Goal: Task Accomplishment & Management: Use online tool/utility

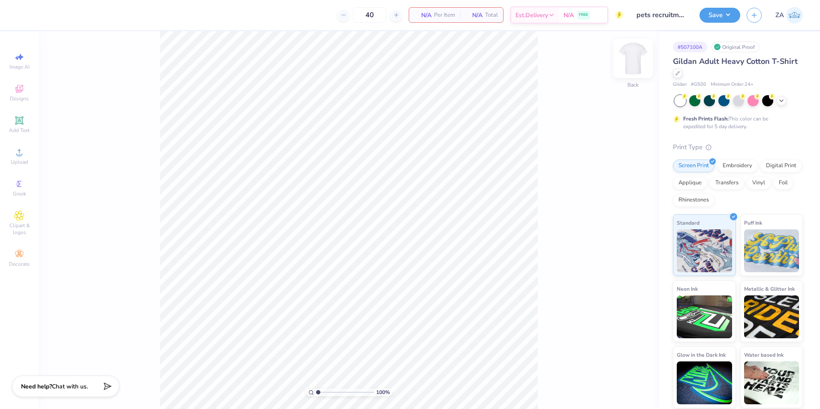
click at [633, 58] on img at bounding box center [633, 58] width 34 height 34
click at [20, 151] on icon at bounding box center [19, 152] width 10 height 10
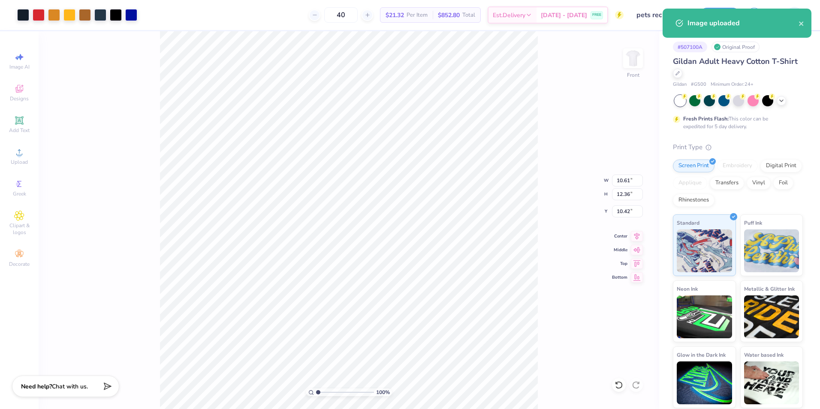
type input "10.61"
type input "12.36"
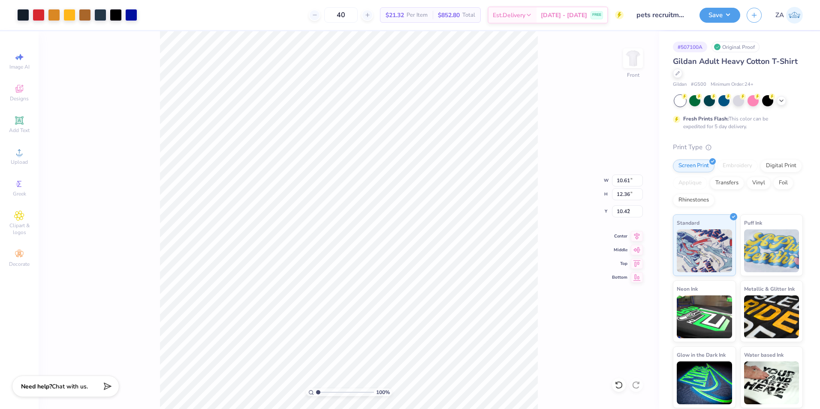
type input "6.19"
click at [24, 127] on span "Add Text" at bounding box center [19, 130] width 21 height 7
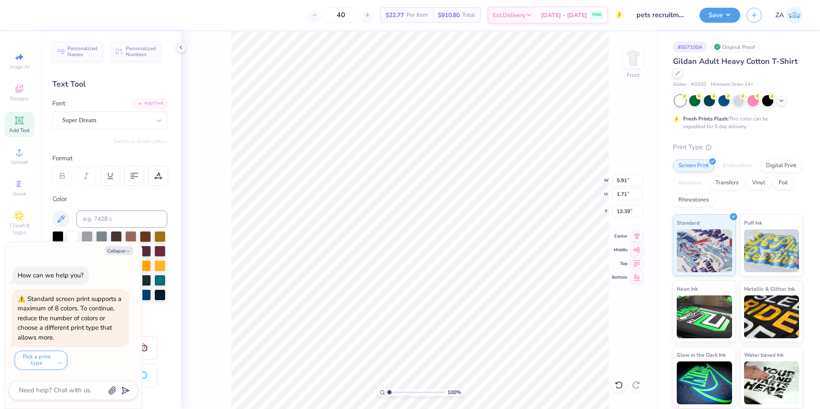
type textarea "x"
type input "2.78"
click at [118, 249] on button "Collapse" at bounding box center [119, 250] width 29 height 9
type textarea "x"
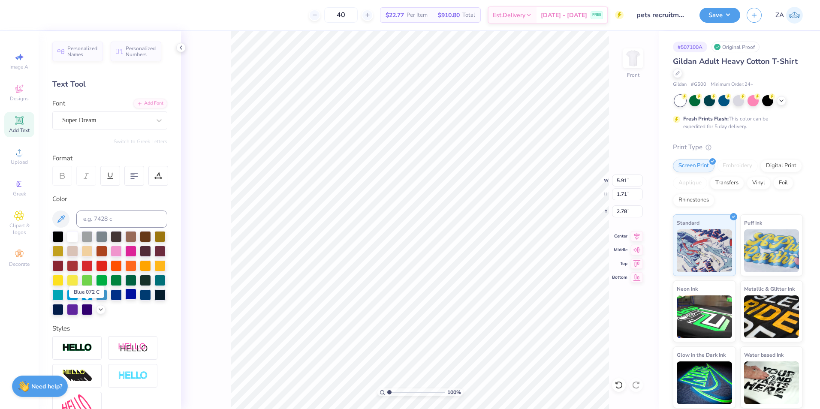
click at [125, 300] on div at bounding box center [130, 294] width 11 height 11
click at [149, 102] on div "Add Font" at bounding box center [150, 103] width 34 height 10
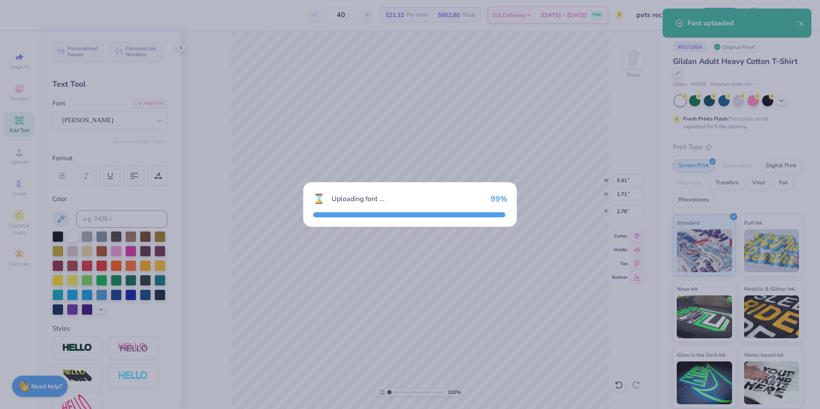
type input "8.23"
type input "2.04"
type input "2.62"
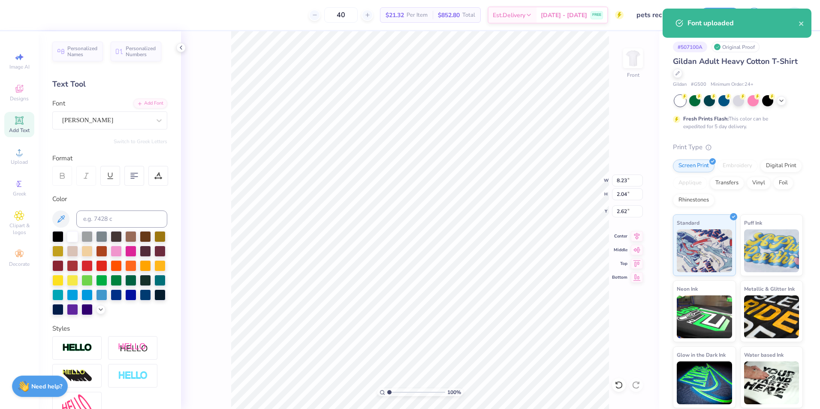
scroll to position [7, 1]
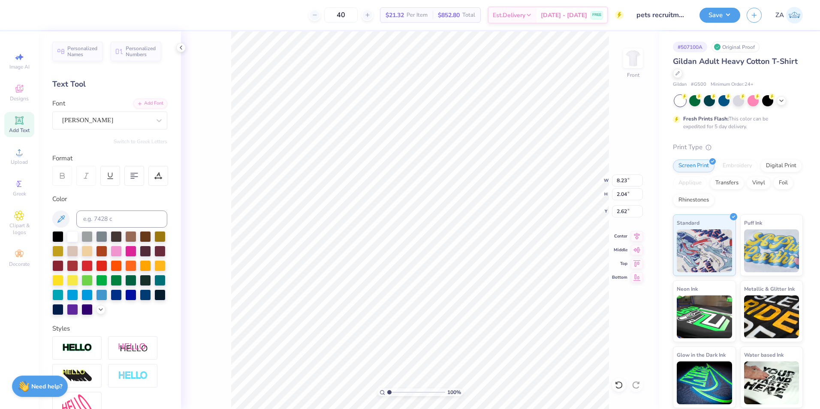
type textarea "PETS"
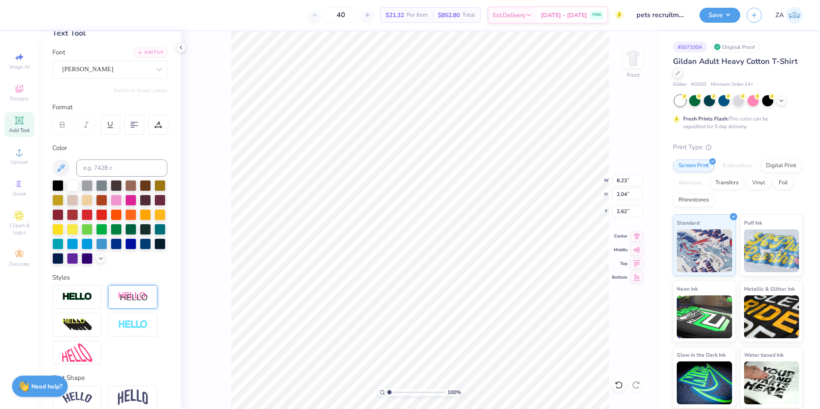
scroll to position [104, 0]
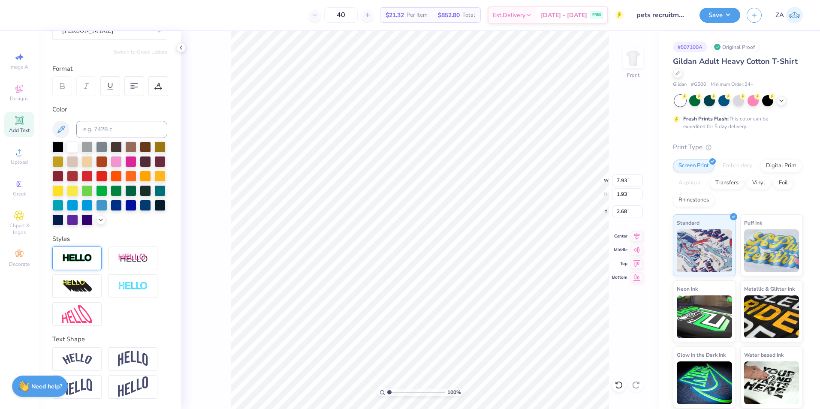
click at [81, 264] on div at bounding box center [76, 259] width 49 height 24
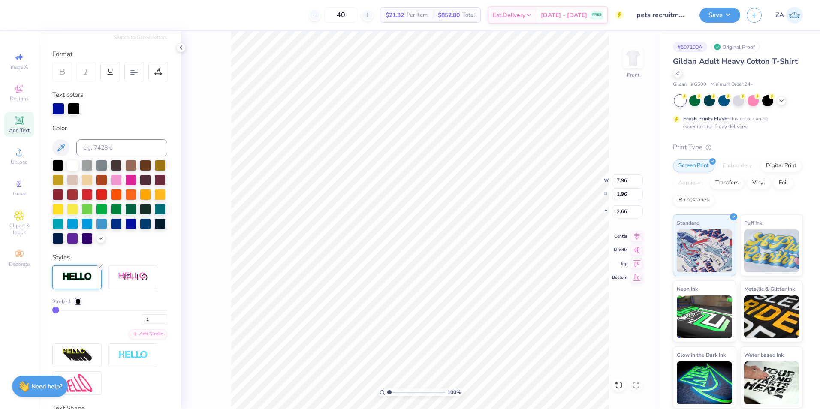
type input "7.96"
type input "1.96"
type input "2.66"
click at [81, 304] on div at bounding box center [77, 301] width 5 height 5
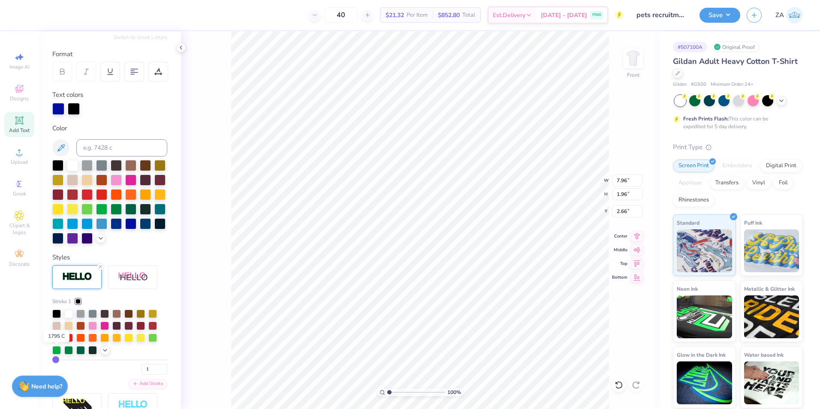
click at [53, 341] on div at bounding box center [56, 337] width 9 height 9
drag, startPoint x: 151, startPoint y: 383, endPoint x: 131, endPoint y: 383, distance: 20.2
click at [131, 375] on div "1" at bounding box center [109, 366] width 115 height 15
type input "4.00"
type input "4"
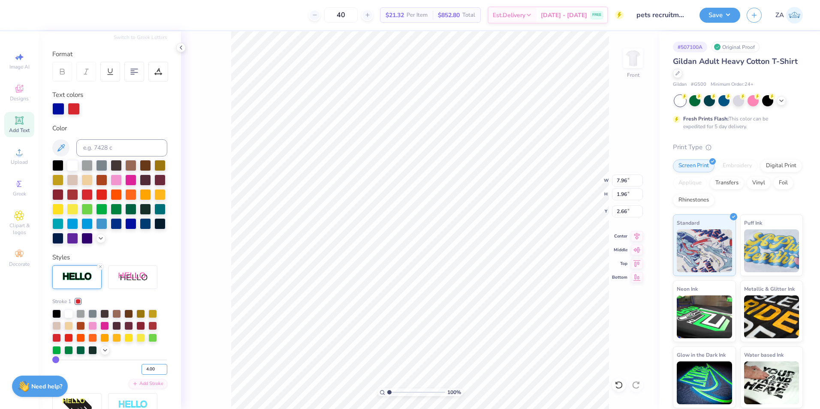
type input "4"
type input "8.06"
type input "2.05"
type input "2.61"
type input "3.00"
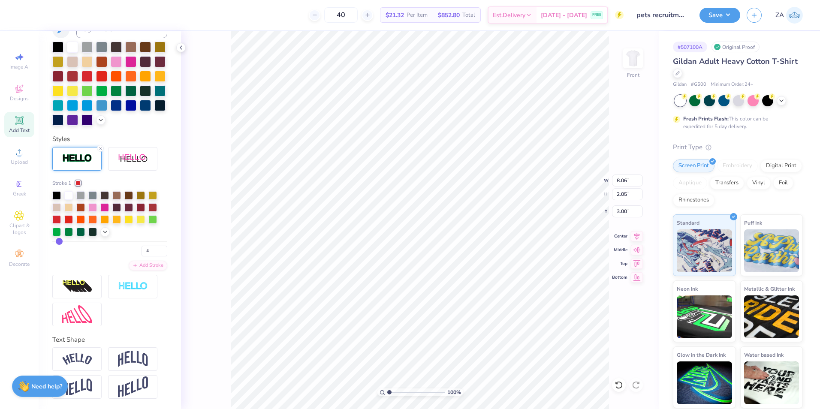
scroll to position [237, 0]
click at [90, 351] on div at bounding box center [76, 359] width 49 height 24
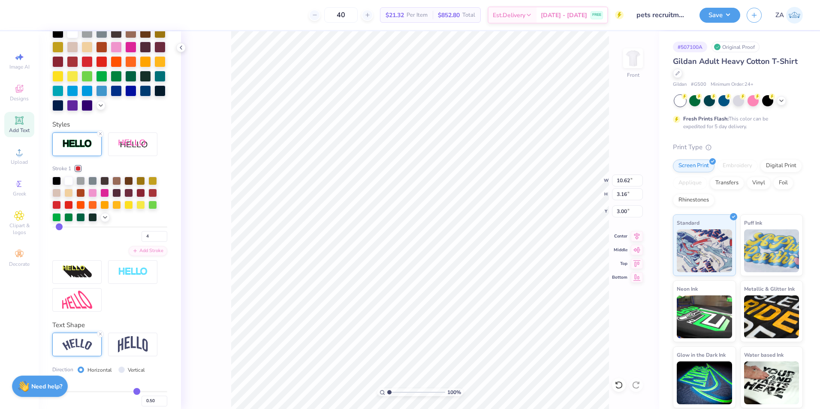
type input "10.62"
type input "3.16"
type input "2.45"
type input "12.61"
type input "3.75"
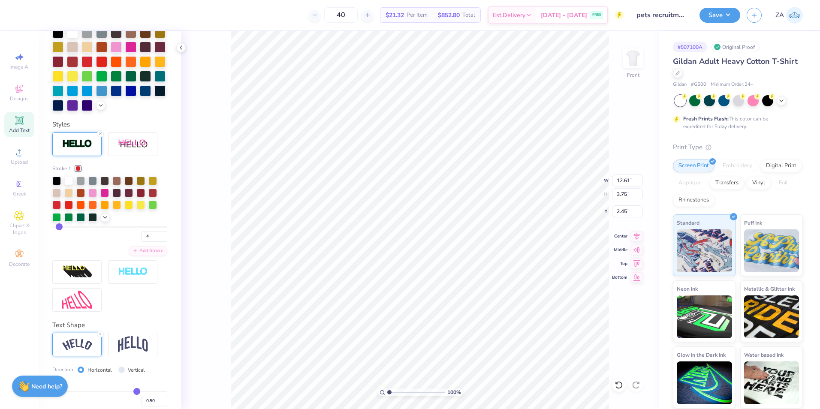
type input "3.00"
drag, startPoint x: 616, startPoint y: 195, endPoint x: 635, endPoint y: 196, distance: 19.3
click at [635, 196] on input "15.55" at bounding box center [627, 194] width 31 height 12
type input "15.00"
type input "12.16"
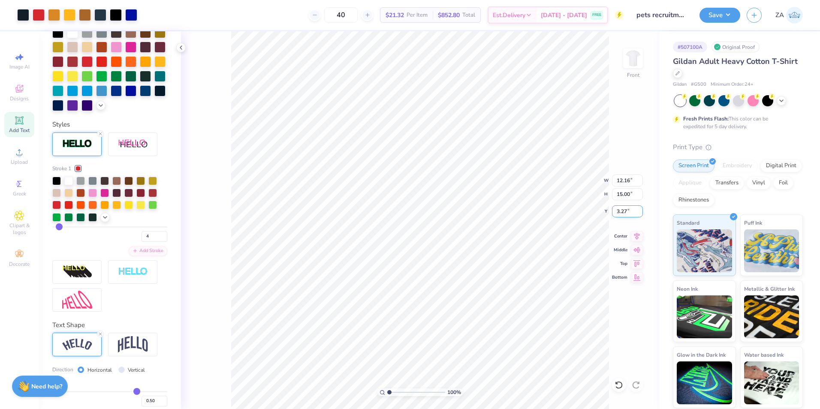
drag, startPoint x: 617, startPoint y: 212, endPoint x: 628, endPoint y: 212, distance: 10.7
click at [628, 212] on input "3.27" at bounding box center [627, 211] width 31 height 12
type input "3.00"
type input "3.26"
drag, startPoint x: 616, startPoint y: 194, endPoint x: 628, endPoint y: 194, distance: 12.4
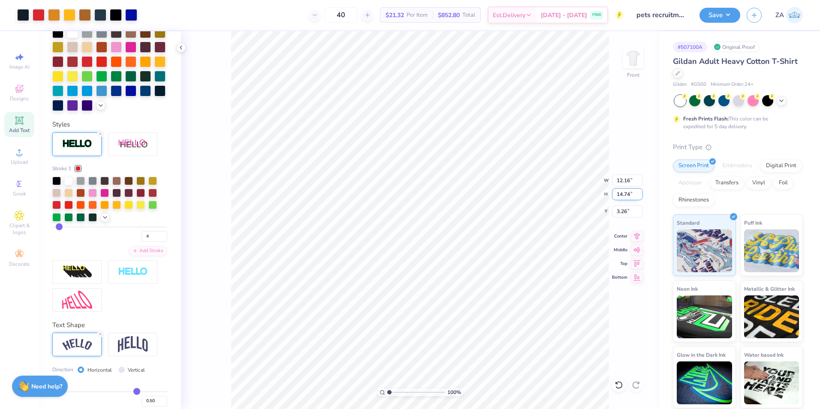
click at [628, 194] on input "14.74" at bounding box center [627, 194] width 31 height 12
drag, startPoint x: 616, startPoint y: 178, endPoint x: 631, endPoint y: 178, distance: 14.6
click at [631, 178] on input "12.16" at bounding box center [627, 181] width 31 height 12
type input "12.00"
type input "14.55"
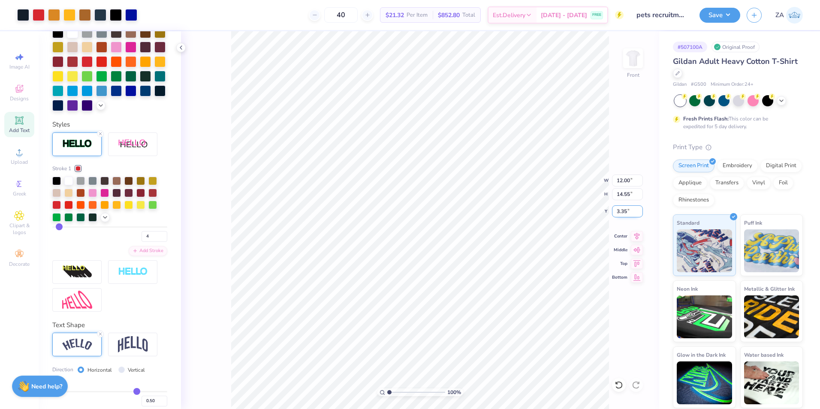
click at [628, 213] on input "3.35" at bounding box center [627, 211] width 31 height 12
type input "3.00"
click at [627, 68] on div at bounding box center [632, 58] width 39 height 39
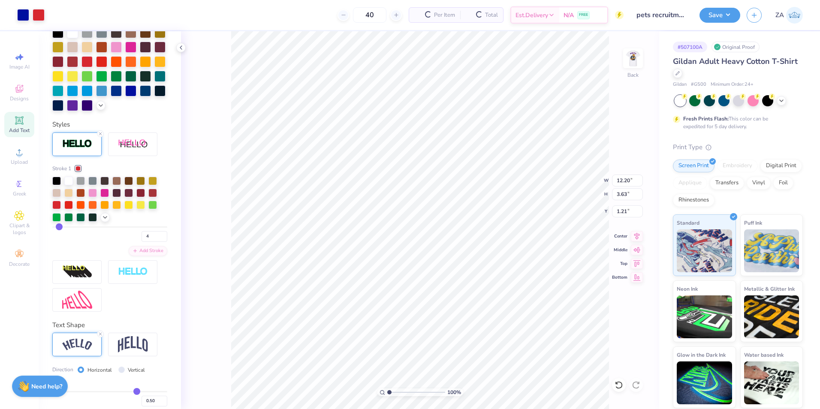
scroll to position [137, 0]
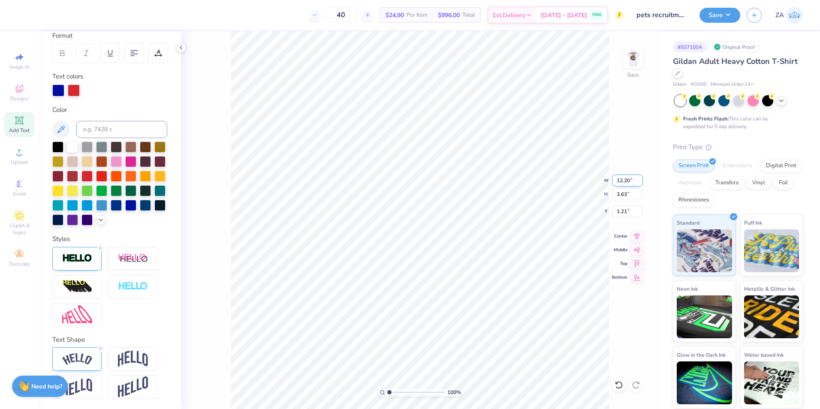
drag, startPoint x: 616, startPoint y: 181, endPoint x: 631, endPoint y: 180, distance: 15.0
click at [631, 180] on input "12.20" at bounding box center [627, 181] width 31 height 12
type input "12.00"
type input "3.57"
type input "1.24"
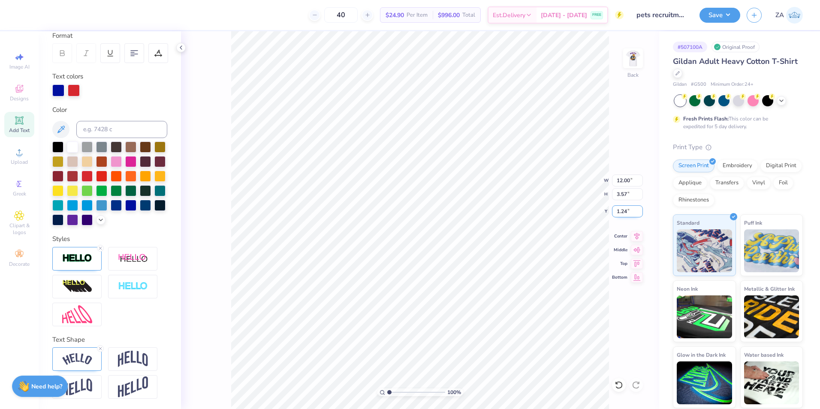
drag, startPoint x: 616, startPoint y: 211, endPoint x: 632, endPoint y: 213, distance: 15.7
click at [632, 213] on input "1.24" at bounding box center [627, 211] width 31 height 12
type input "3.00"
click at [710, 17] on button "Save" at bounding box center [719, 13] width 41 height 15
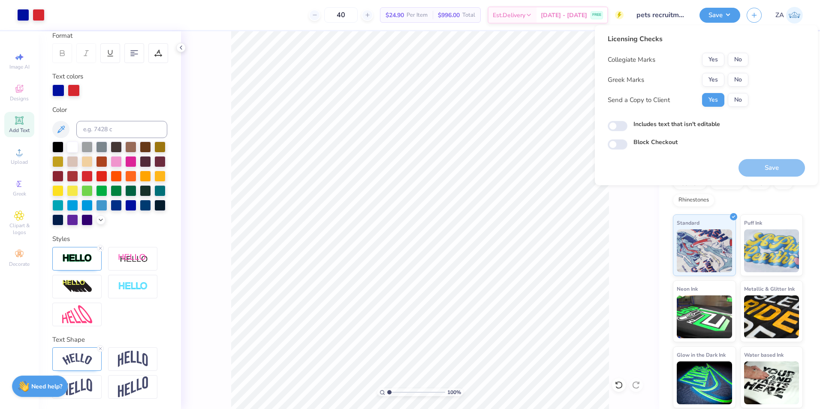
click at [739, 67] on div "Collegiate Marks Yes No Greek Marks Yes No Send a Copy to Client Yes No" at bounding box center [678, 80] width 141 height 54
click at [739, 74] on button "No" at bounding box center [738, 80] width 21 height 14
click at [737, 61] on button "No" at bounding box center [738, 60] width 21 height 14
click at [767, 166] on button "Save" at bounding box center [772, 168] width 66 height 18
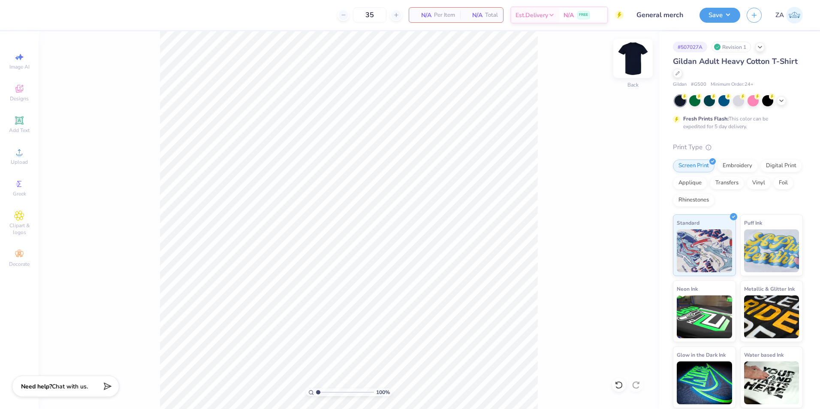
click at [636, 55] on img at bounding box center [633, 58] width 34 height 34
click at [9, 153] on div "Upload" at bounding box center [19, 156] width 30 height 25
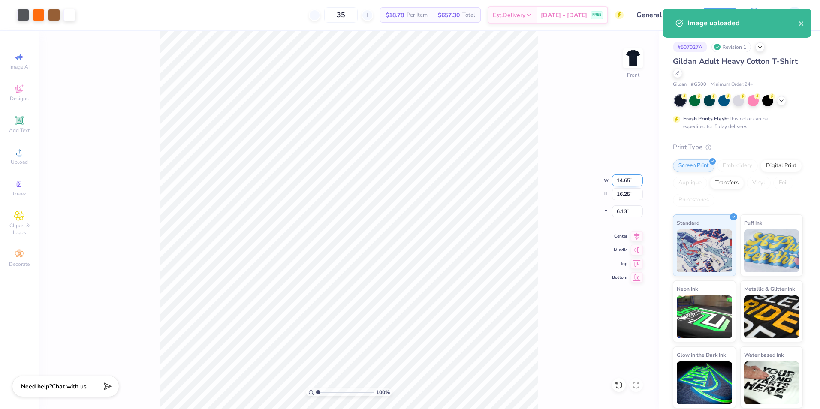
drag, startPoint x: 618, startPoint y: 181, endPoint x: 630, endPoint y: 181, distance: 11.6
click at [630, 181] on input "14.65" at bounding box center [627, 181] width 31 height 12
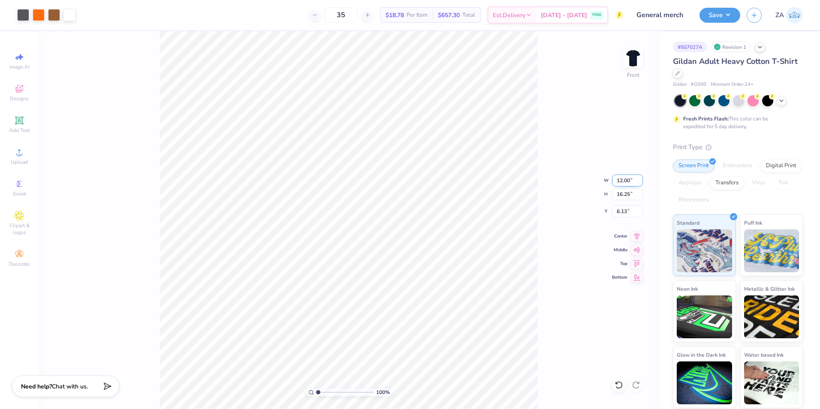
type input "12.00"
type input "13.31"
drag, startPoint x: 626, startPoint y: 215, endPoint x: 633, endPoint y: 216, distance: 7.7
click at [633, 216] on input "7.59" at bounding box center [627, 211] width 31 height 12
type input "3.00"
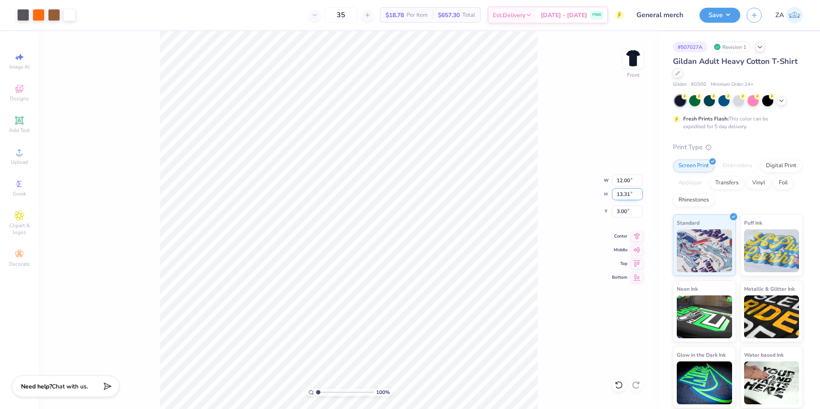
click at [625, 195] on input "13.31" at bounding box center [627, 194] width 31 height 12
click at [633, 182] on input "12.00" at bounding box center [627, 181] width 31 height 12
click at [633, 60] on img at bounding box center [633, 58] width 34 height 34
click at [20, 123] on icon at bounding box center [19, 120] width 6 height 6
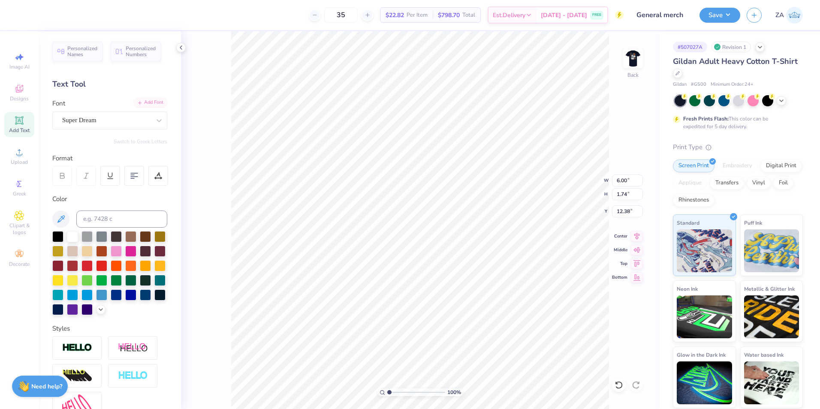
click at [139, 103] on div "Add Font" at bounding box center [150, 103] width 34 height 10
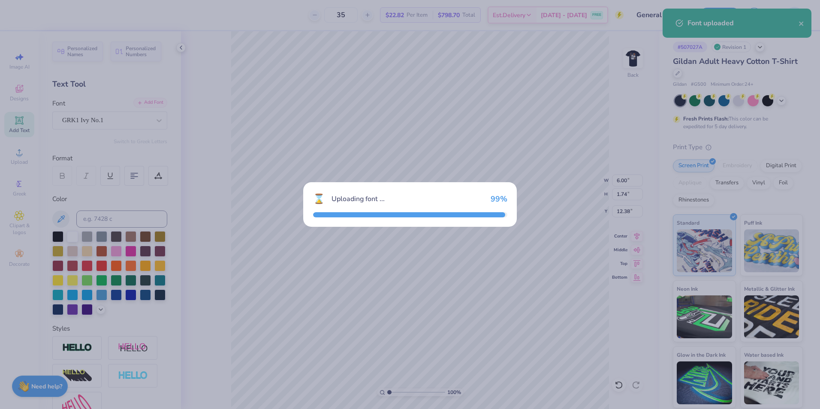
type input "6.85"
type input "1.80"
type input "12.35"
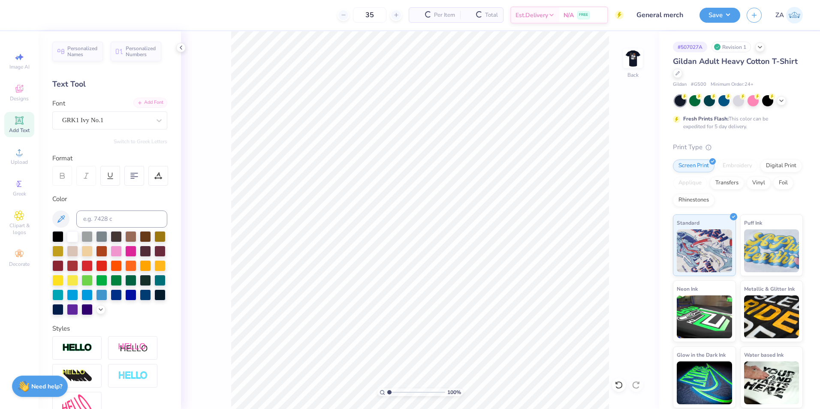
click at [146, 105] on div "Add Font" at bounding box center [150, 103] width 34 height 10
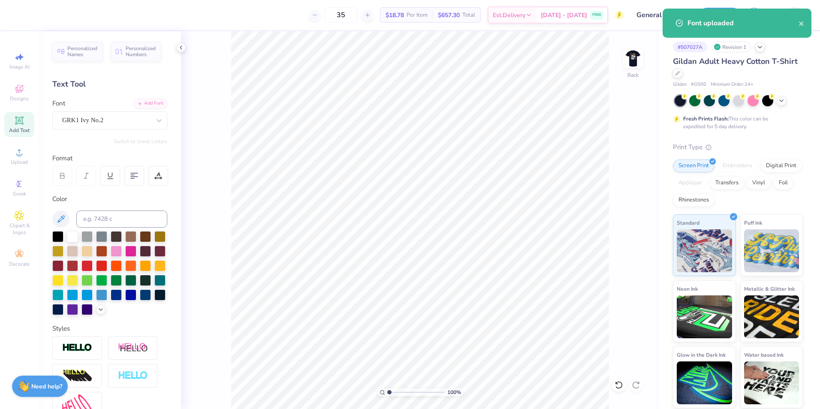
click at [18, 117] on icon at bounding box center [19, 120] width 10 height 10
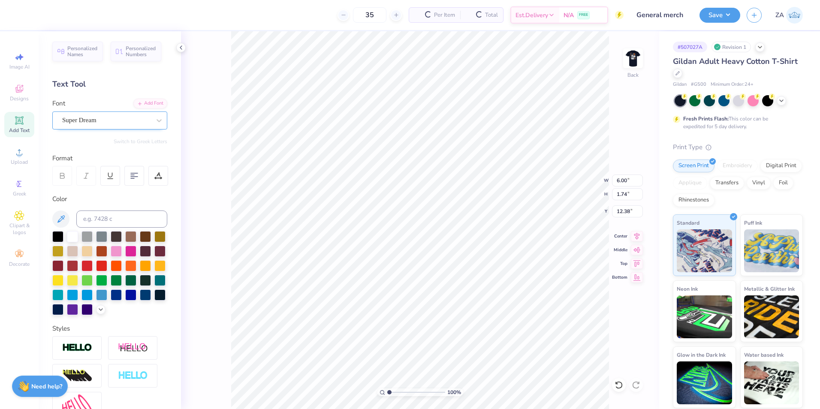
click at [113, 120] on div "Super Dream" at bounding box center [106, 120] width 90 height 13
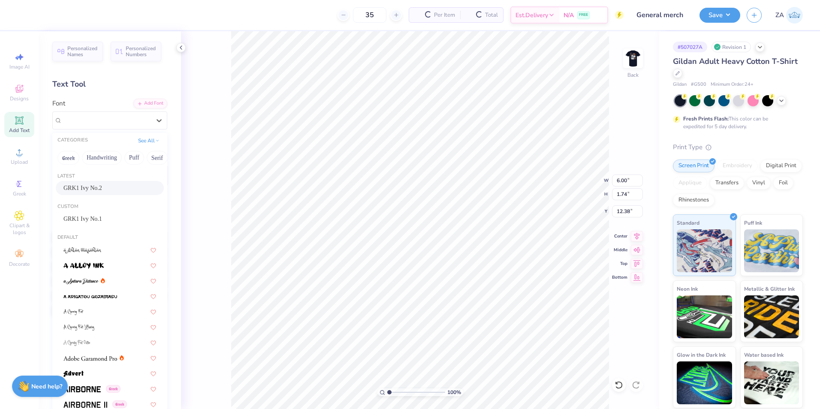
click at [102, 188] on span "GRK1 Ivy No.2" at bounding box center [82, 188] width 39 height 9
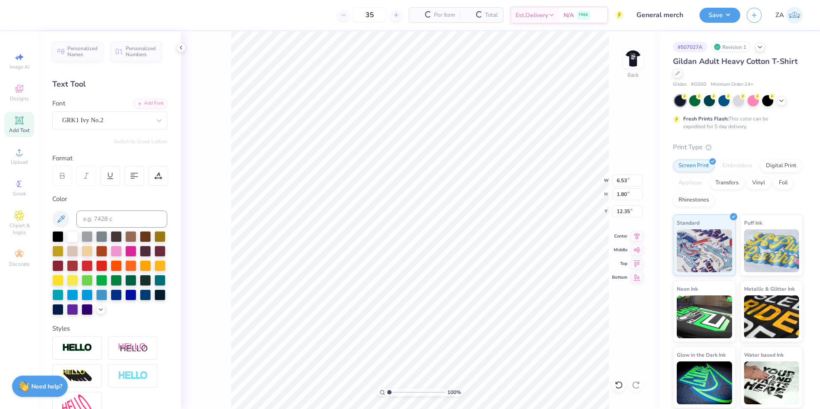
type input "6.53"
type input "1.80"
type input "12.35"
type textarea "PKF"
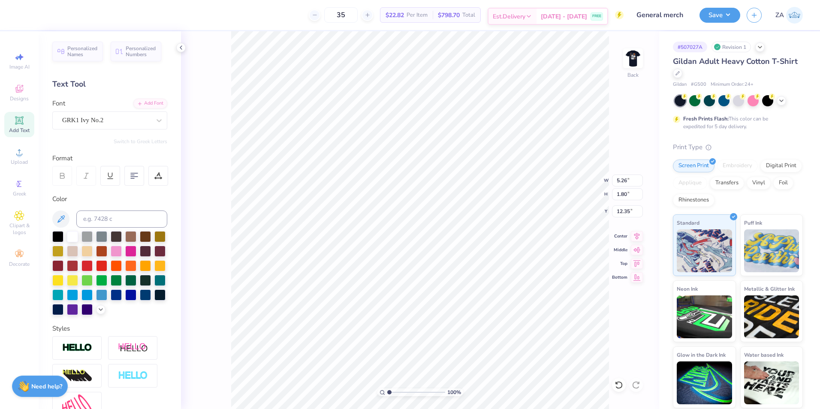
type input "3.78"
type input "1.30"
type input "3.92"
click at [133, 106] on div "Add Font" at bounding box center [150, 103] width 34 height 10
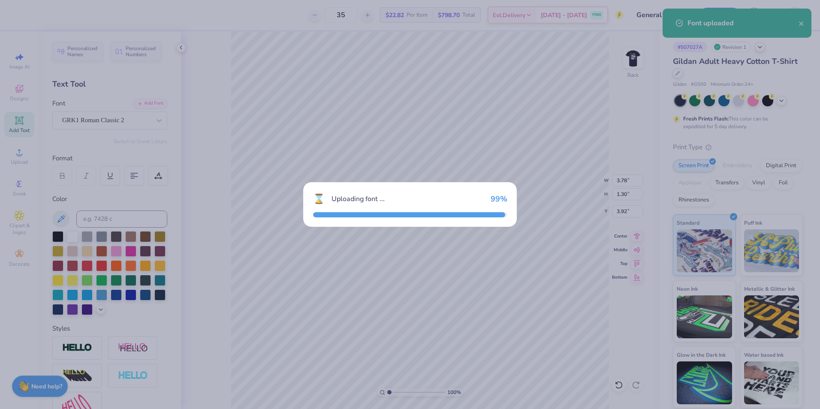
type input "4.21"
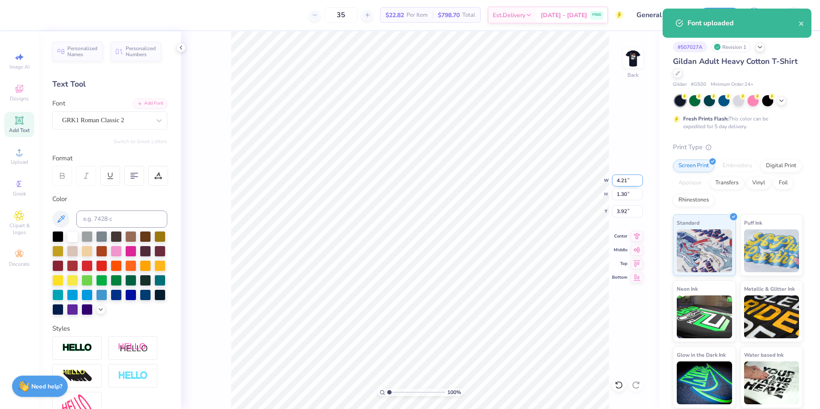
drag, startPoint x: 618, startPoint y: 183, endPoint x: 630, endPoint y: 182, distance: 12.1
click at [630, 182] on input "4.21" at bounding box center [627, 181] width 31 height 12
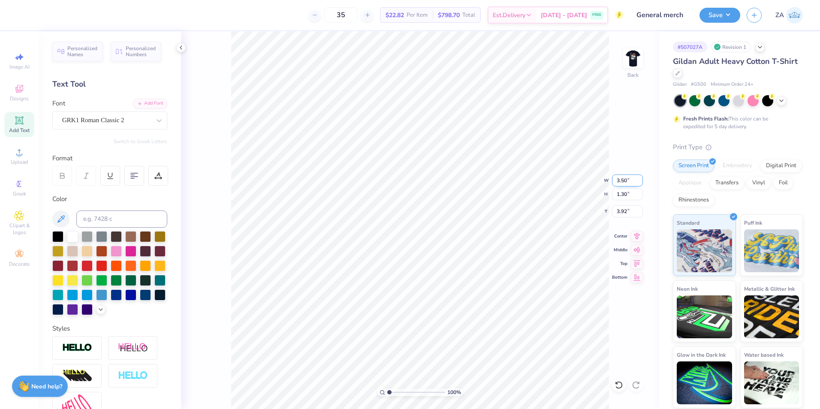
type input "3.50"
click at [620, 209] on input "3.92" at bounding box center [627, 211] width 31 height 12
type input "1.08"
drag, startPoint x: 616, startPoint y: 214, endPoint x: 629, endPoint y: 213, distance: 12.9
click at [629, 213] on input "4.03" at bounding box center [627, 211] width 31 height 12
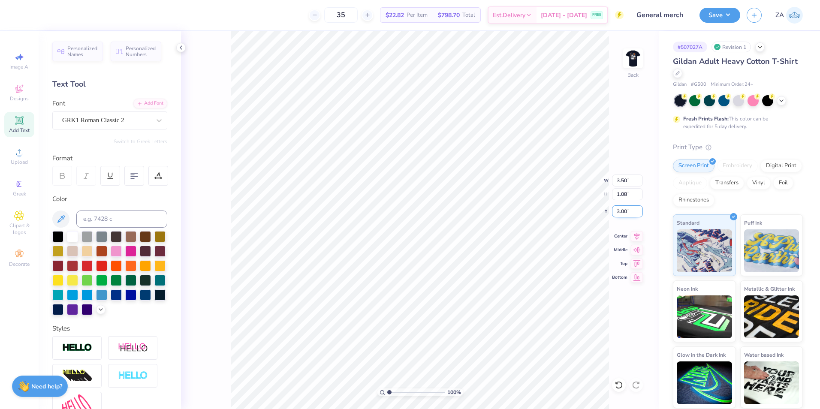
type input "3.00"
click at [630, 68] on img at bounding box center [633, 58] width 34 height 34
click at [718, 15] on button "Save" at bounding box center [719, 13] width 41 height 15
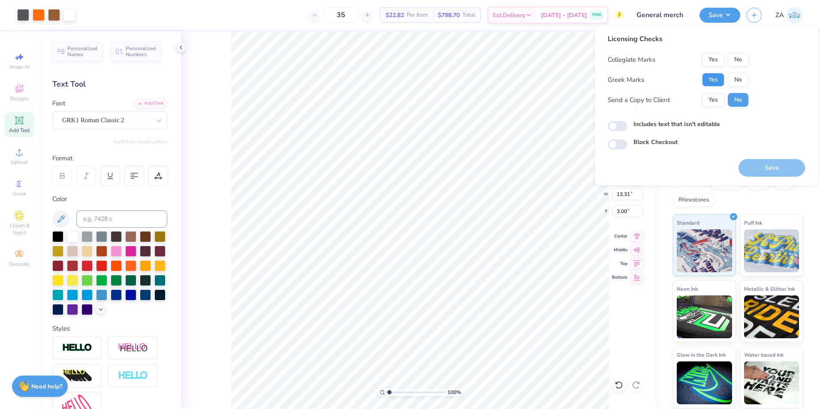
click at [714, 76] on button "Yes" at bounding box center [713, 80] width 22 height 14
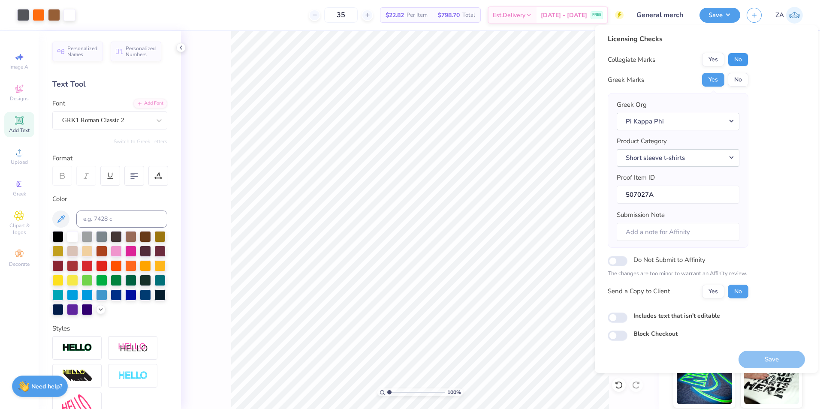
click at [736, 59] on button "No" at bounding box center [738, 60] width 21 height 14
click at [749, 356] on button "Save" at bounding box center [772, 360] width 66 height 18
